Goal: Task Accomplishment & Management: Manage account settings

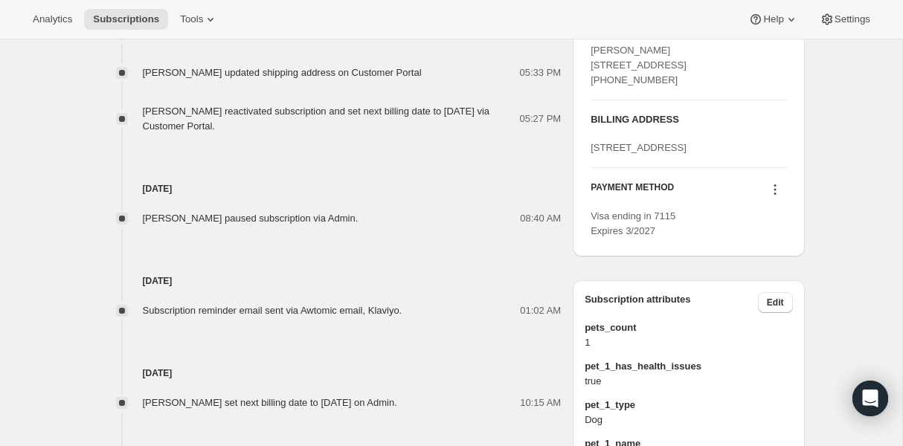
scroll to position [623, 0]
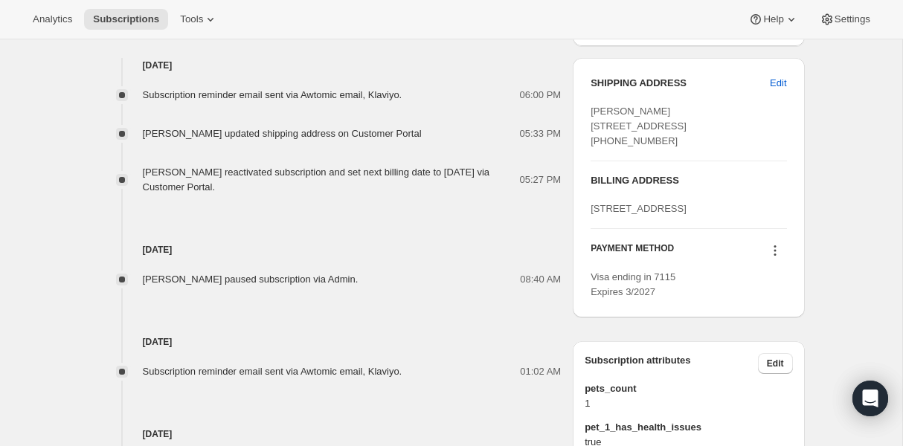
click at [774, 258] on icon at bounding box center [774, 250] width 15 height 15
click at [758, 341] on span "Send link to update card" at bounding box center [771, 337] width 104 height 11
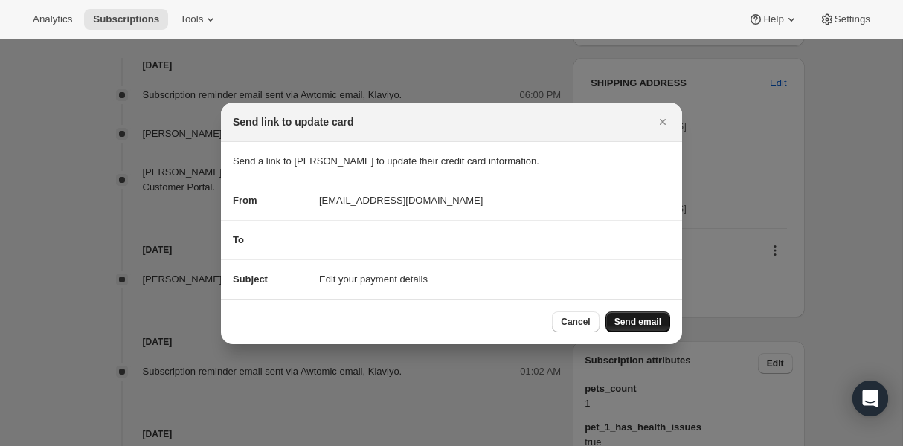
click at [631, 320] on span "Send email" at bounding box center [637, 322] width 47 height 12
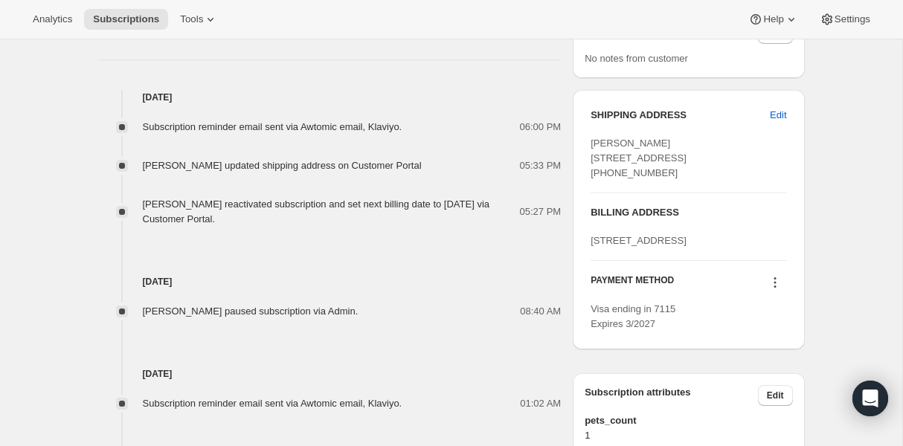
scroll to position [668, 0]
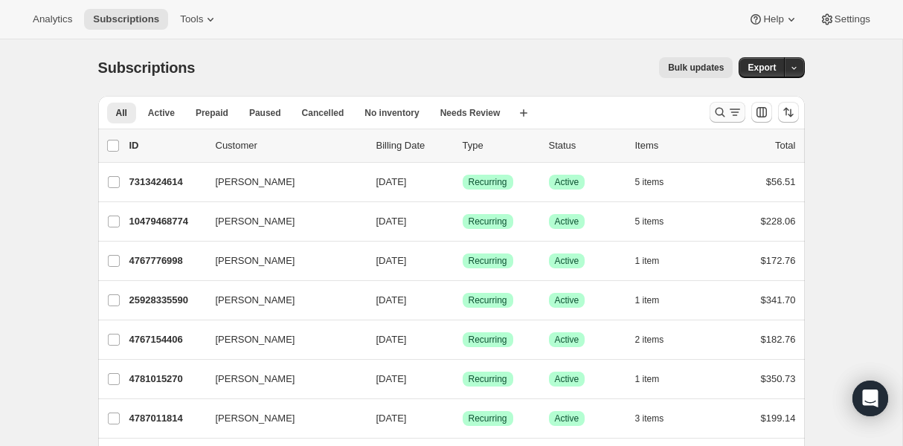
click at [724, 119] on icon "Search and filter results" at bounding box center [719, 112] width 15 height 15
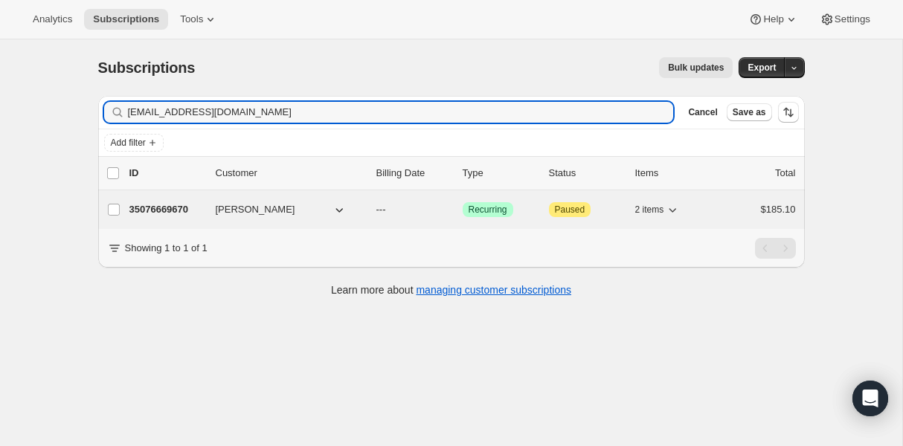
type input "[EMAIL_ADDRESS][DOMAIN_NAME]"
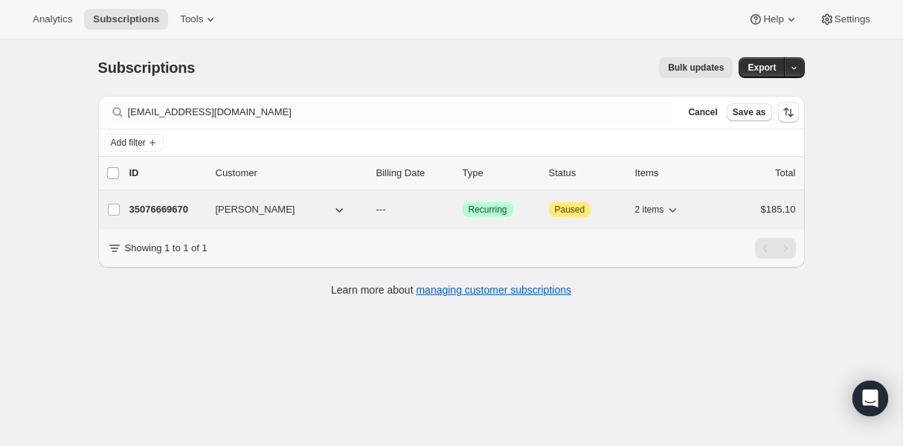
click at [183, 207] on p "35076669670" at bounding box center [166, 209] width 74 height 15
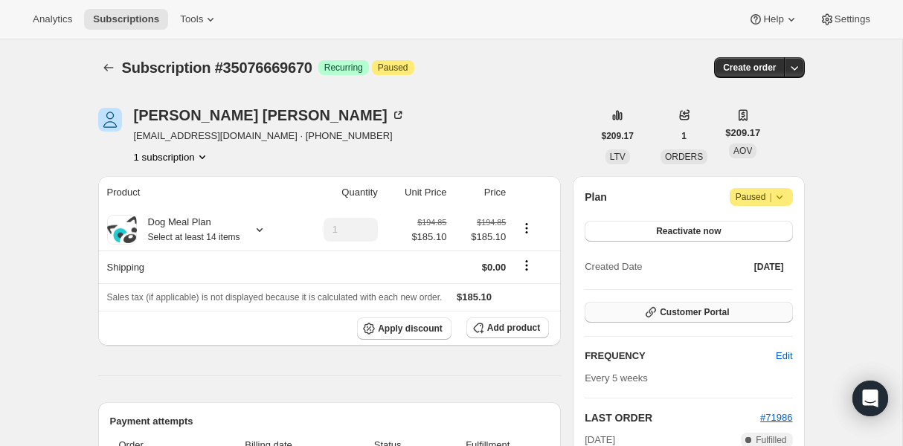
click at [680, 312] on span "Customer Portal" at bounding box center [693, 312] width 69 height 12
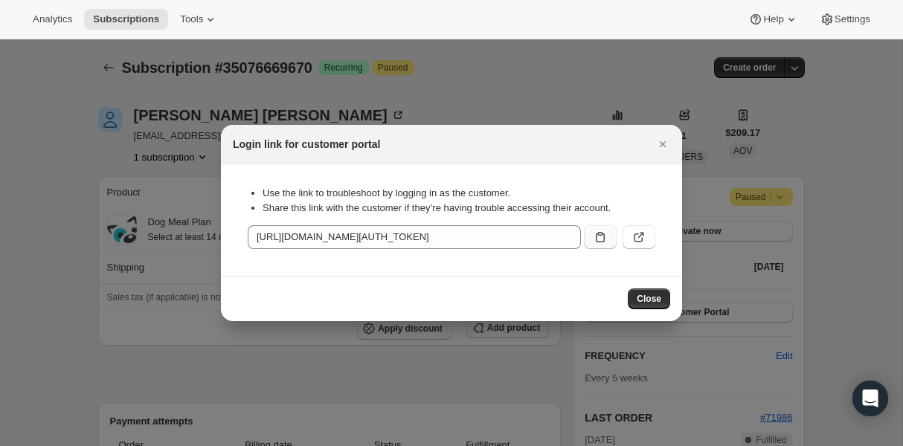
click at [601, 233] on icon ":rc9:" at bounding box center [600, 237] width 9 height 10
click at [668, 143] on icon "Close" at bounding box center [662, 144] width 15 height 15
